Goal: Find contact information: Find contact information

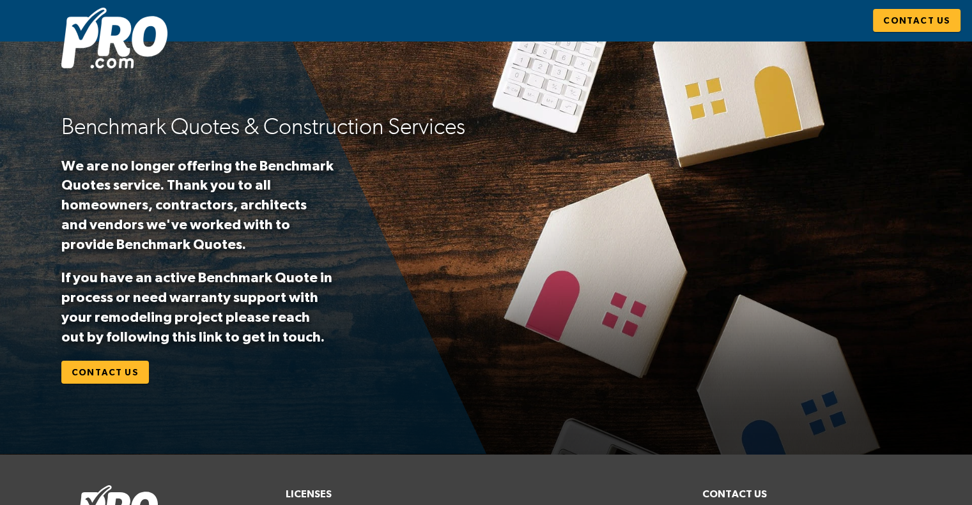
click at [480, 20] on span "Contact Us" at bounding box center [916, 21] width 67 height 16
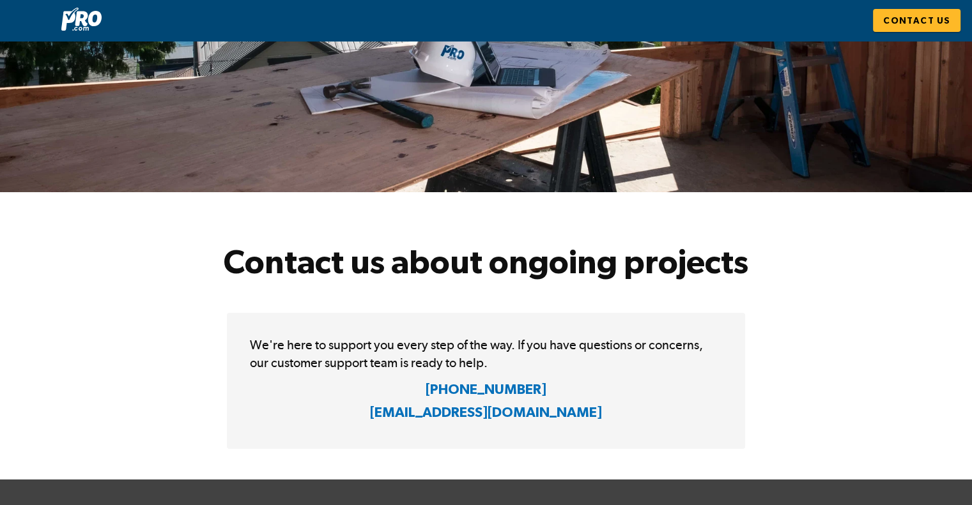
click at [480, 411] on h4 "[EMAIL_ADDRESS][DOMAIN_NAME]" at bounding box center [486, 415] width 232 height 24
click at [480, 416] on h4 "[EMAIL_ADDRESS][DOMAIN_NAME]" at bounding box center [486, 415] width 232 height 24
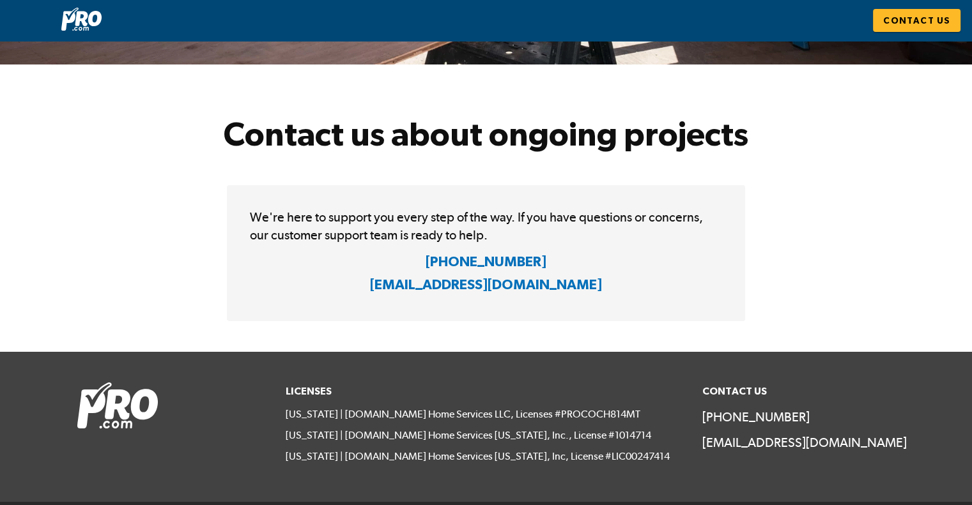
scroll to position [153, 0]
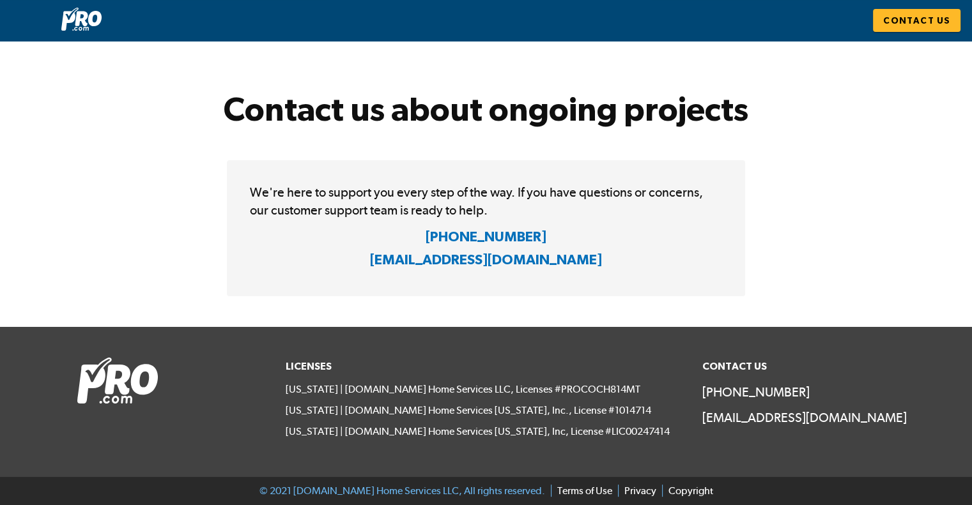
click at [480, 419] on p "[EMAIL_ADDRESS][DOMAIN_NAME]" at bounding box center [798, 418] width 193 height 18
click at [480, 417] on p "[EMAIL_ADDRESS][DOMAIN_NAME]" at bounding box center [798, 418] width 193 height 18
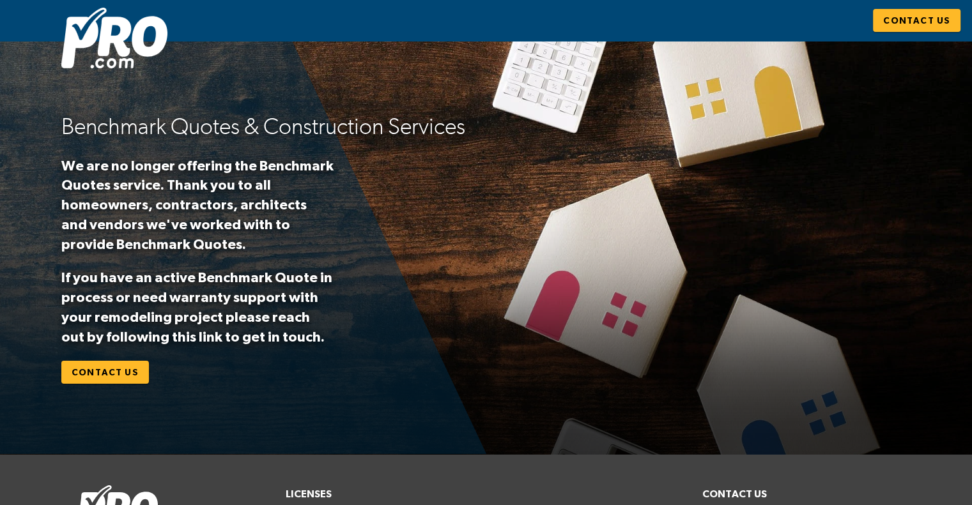
click at [904, 22] on span "Contact Us" at bounding box center [916, 21] width 67 height 16
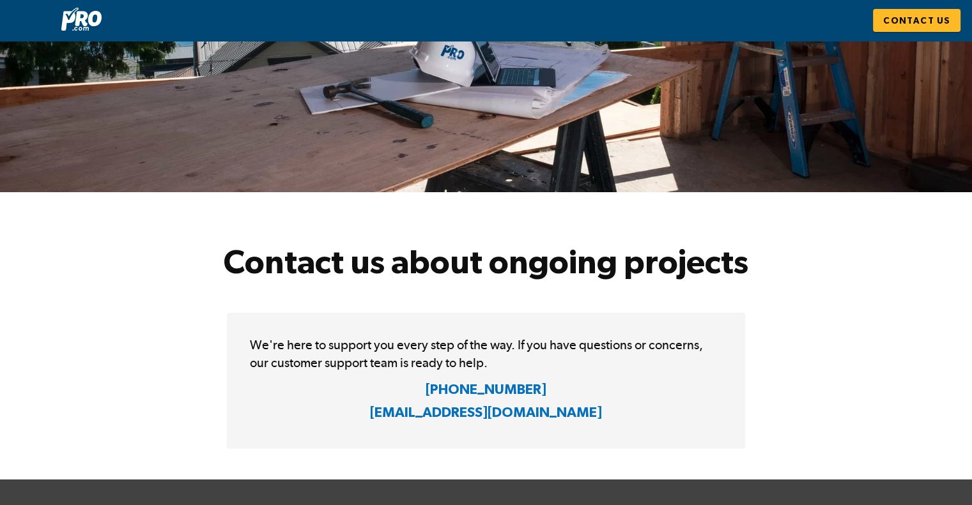
click at [454, 410] on h4 "[EMAIL_ADDRESS][DOMAIN_NAME]" at bounding box center [486, 415] width 232 height 24
